Goal: Task Accomplishment & Management: Manage account settings

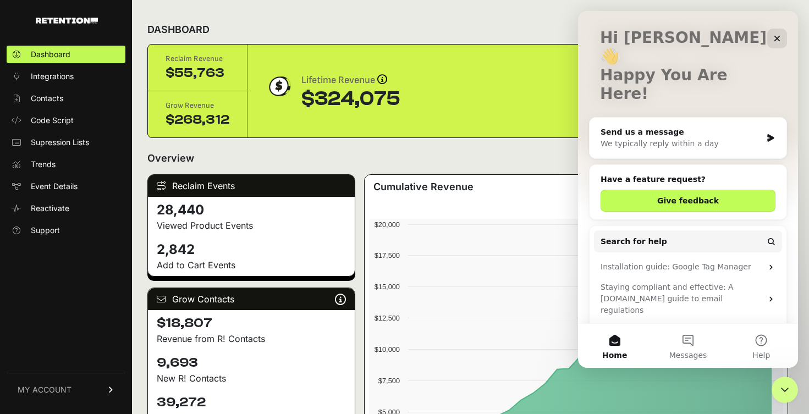
scroll to position [60, 0]
click at [51, 391] on span "MY ACCOUNT" at bounding box center [45, 390] width 54 height 11
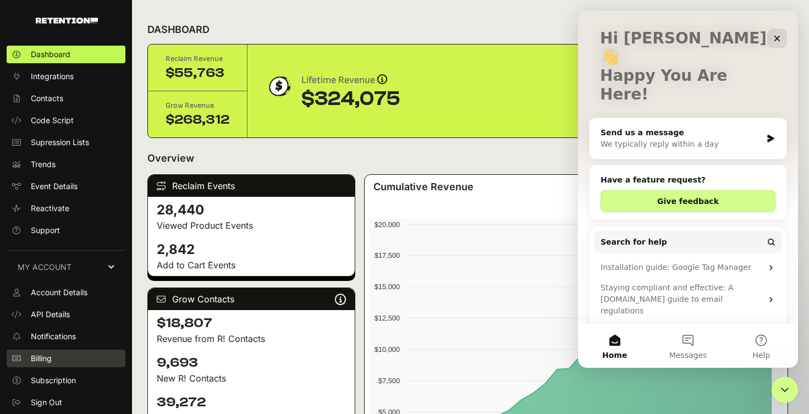
click at [42, 363] on span "Billing" at bounding box center [41, 358] width 21 height 11
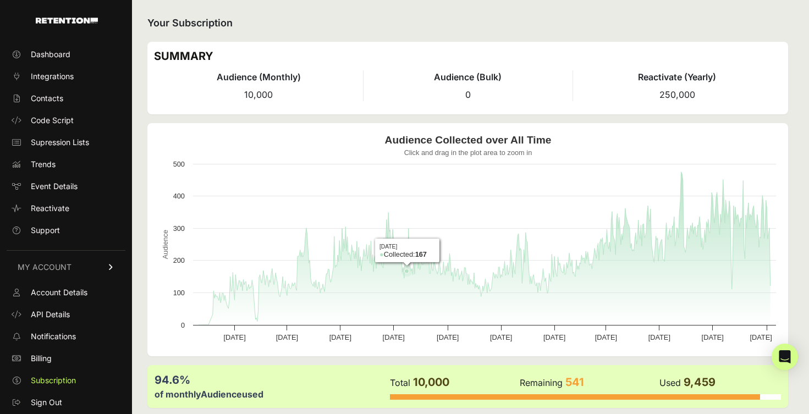
scroll to position [99, 0]
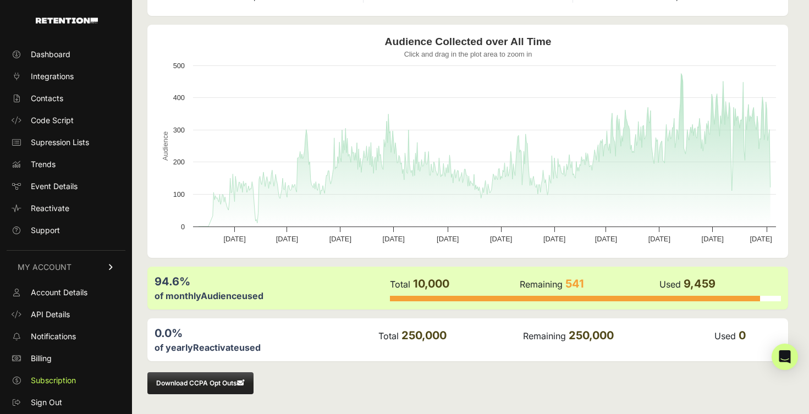
click at [259, 293] on div "of monthly Audience used" at bounding box center [272, 295] width 234 height 13
click at [43, 359] on span "Billing" at bounding box center [41, 358] width 21 height 11
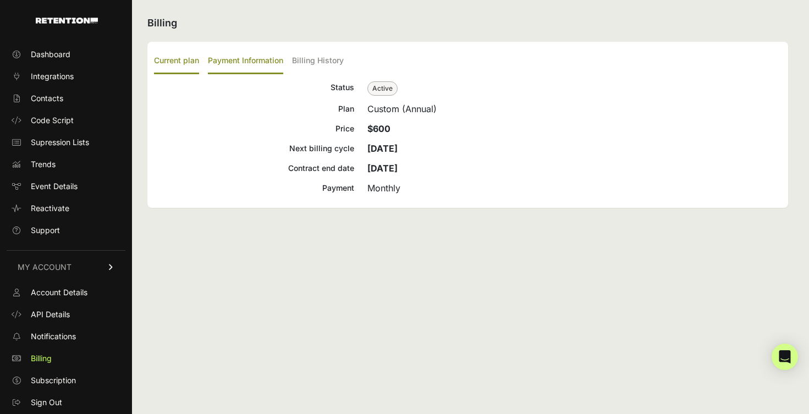
click at [237, 54] on label "Payment Information" at bounding box center [245, 61] width 75 height 26
click at [0, 0] on input "Payment Information" at bounding box center [0, 0] width 0 height 0
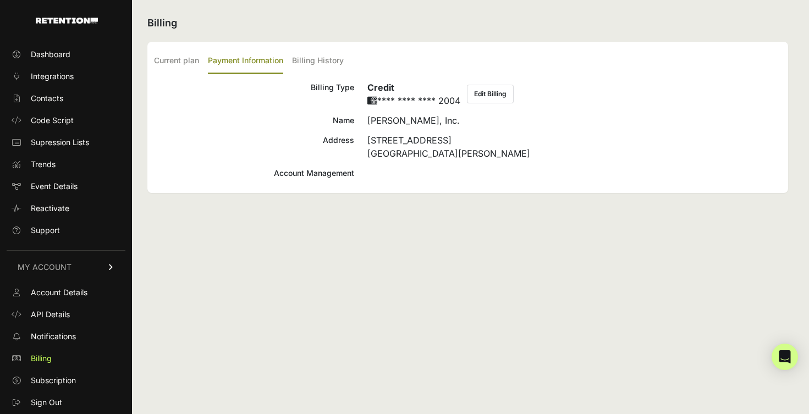
click at [481, 89] on button "Edit Billing" at bounding box center [490, 94] width 47 height 19
click at [320, 63] on label "Billing History" at bounding box center [318, 61] width 52 height 26
click at [0, 0] on input "Billing History" at bounding box center [0, 0] width 0 height 0
